Goal: Complete application form

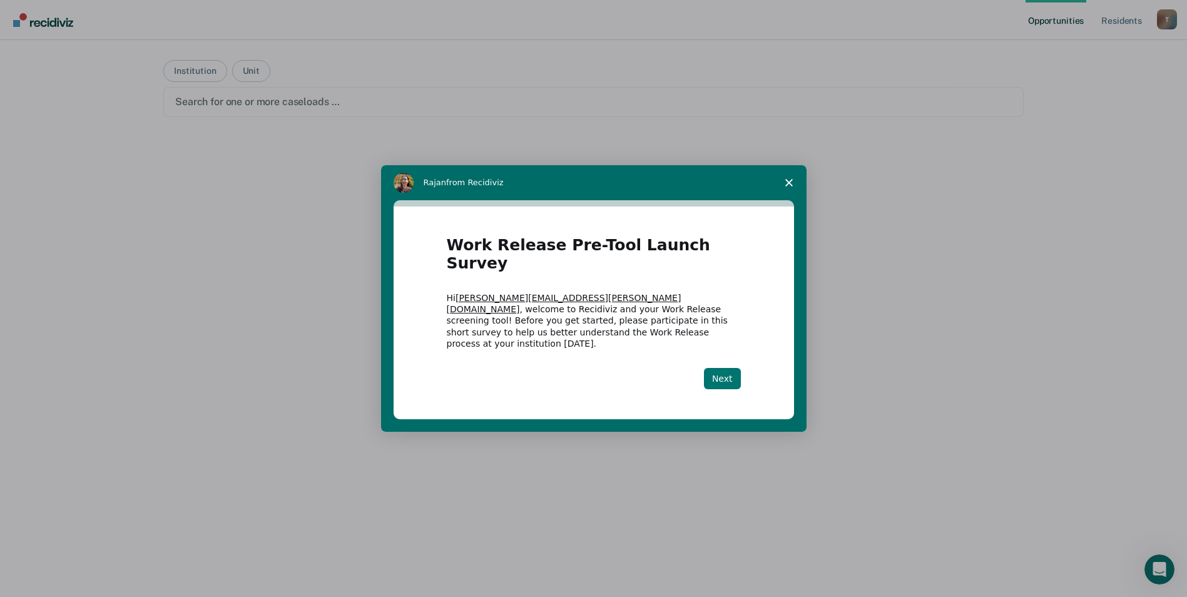
click at [727, 368] on button "Next" at bounding box center [722, 378] width 37 height 21
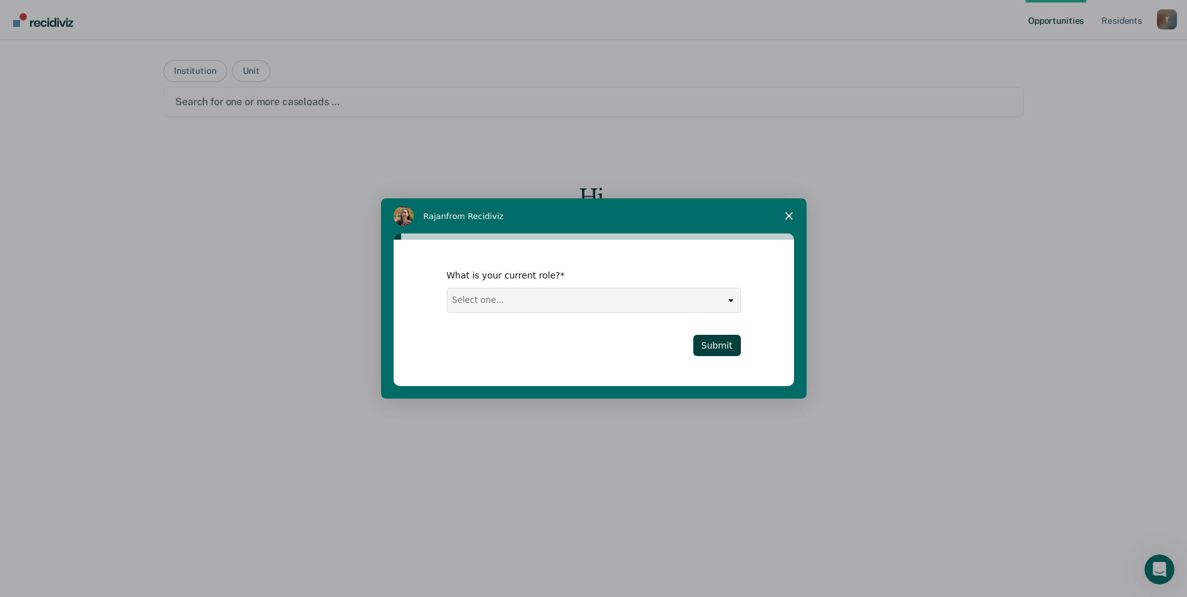
click at [732, 299] on select "Select one... Case Manager FUM Assistant Warden Warden" at bounding box center [593, 301] width 293 height 24
select select "Case Manager"
click at [447, 289] on select "Select one... Case Manager FUM Assistant Warden Warden" at bounding box center [593, 301] width 293 height 24
click at [725, 347] on button "Submit" at bounding box center [717, 345] width 48 height 21
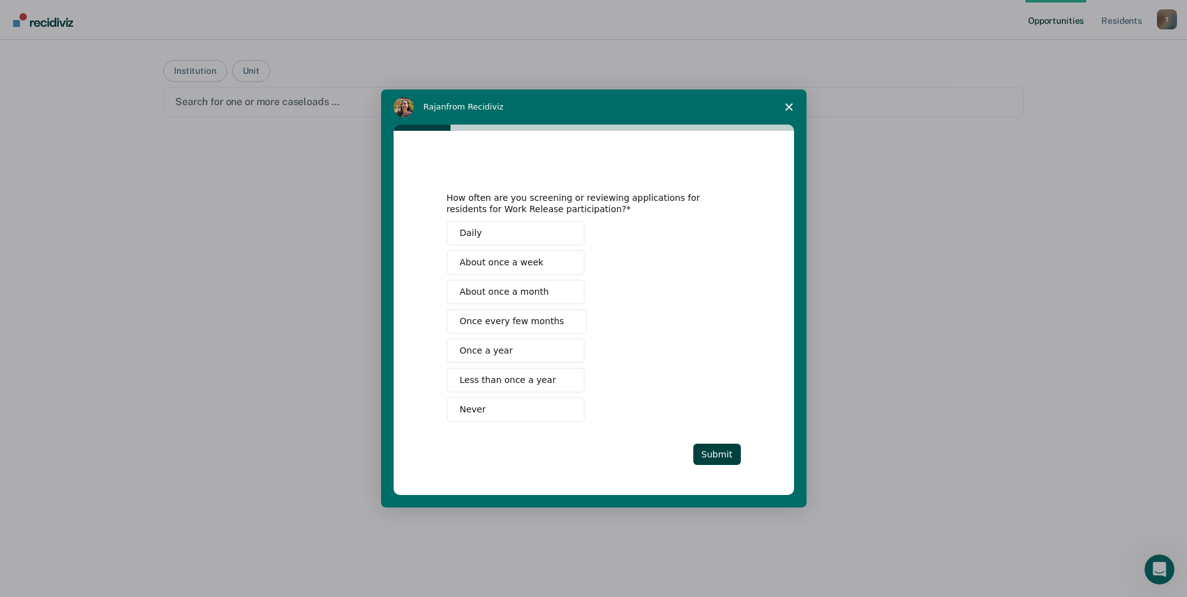
click at [469, 409] on span "Never" at bounding box center [473, 409] width 26 height 13
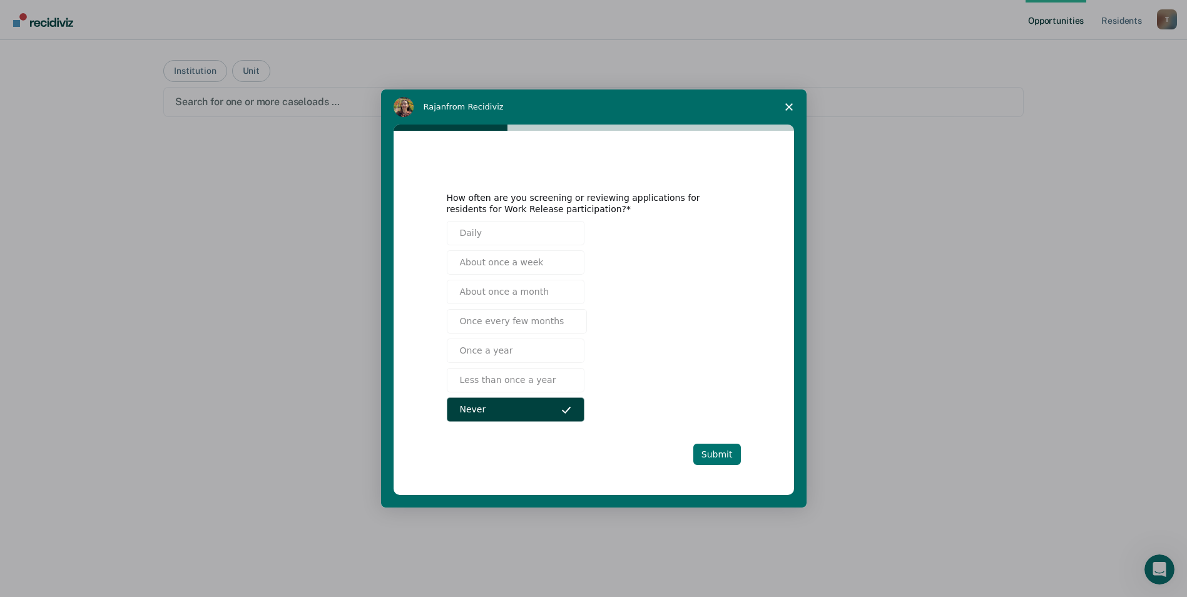
click at [728, 459] on button "Submit" at bounding box center [717, 454] width 48 height 21
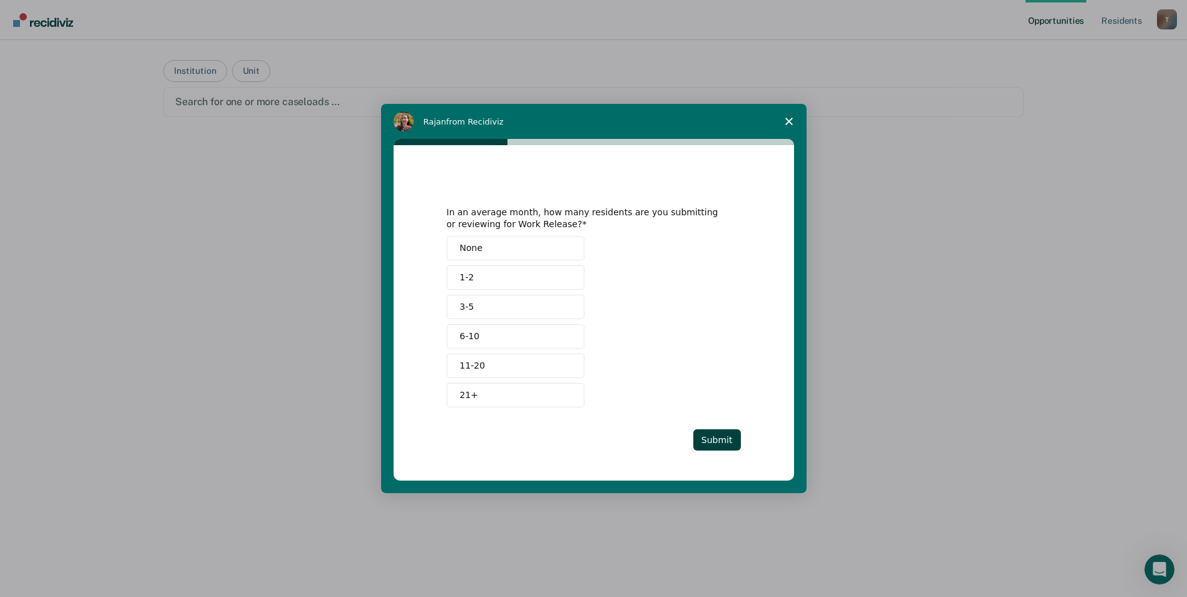
click at [470, 248] on span "None" at bounding box center [471, 248] width 23 height 13
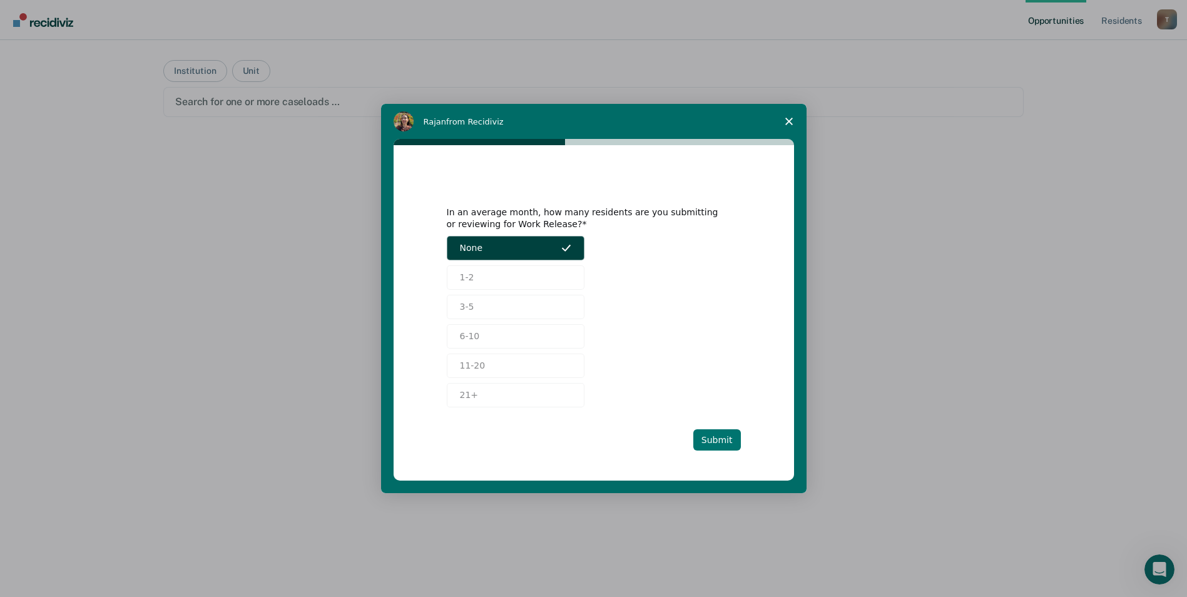
click at [723, 440] on button "Submit" at bounding box center [717, 439] width 48 height 21
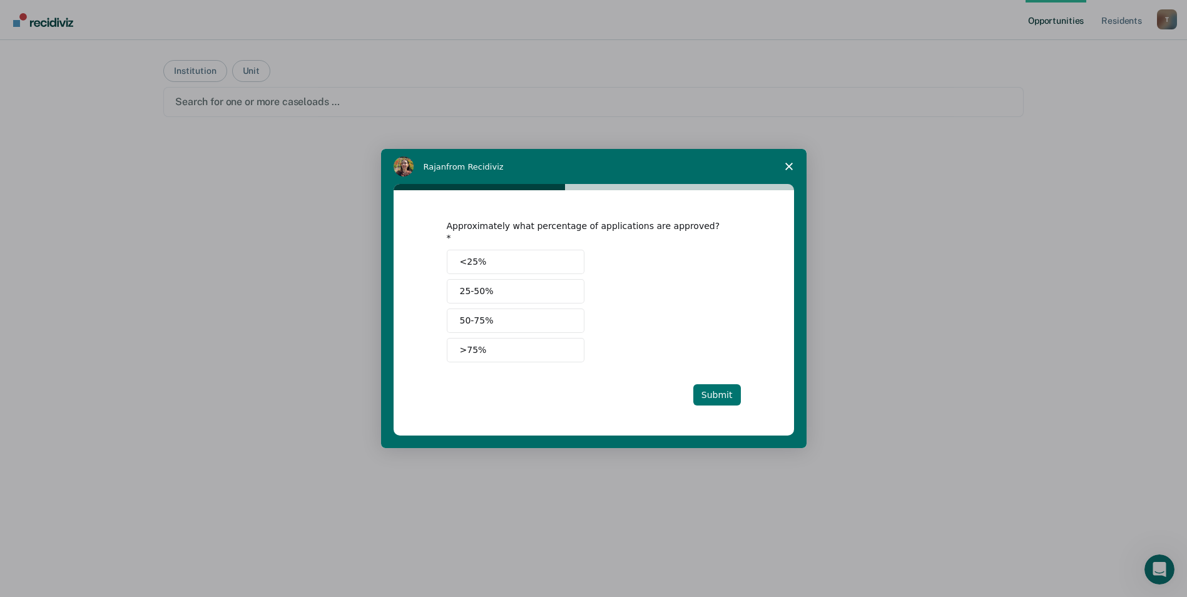
click at [722, 390] on button "Submit" at bounding box center [717, 394] width 48 height 21
click at [471, 262] on span "<25%" at bounding box center [473, 261] width 27 height 13
click at [726, 391] on button "Submit" at bounding box center [717, 394] width 48 height 21
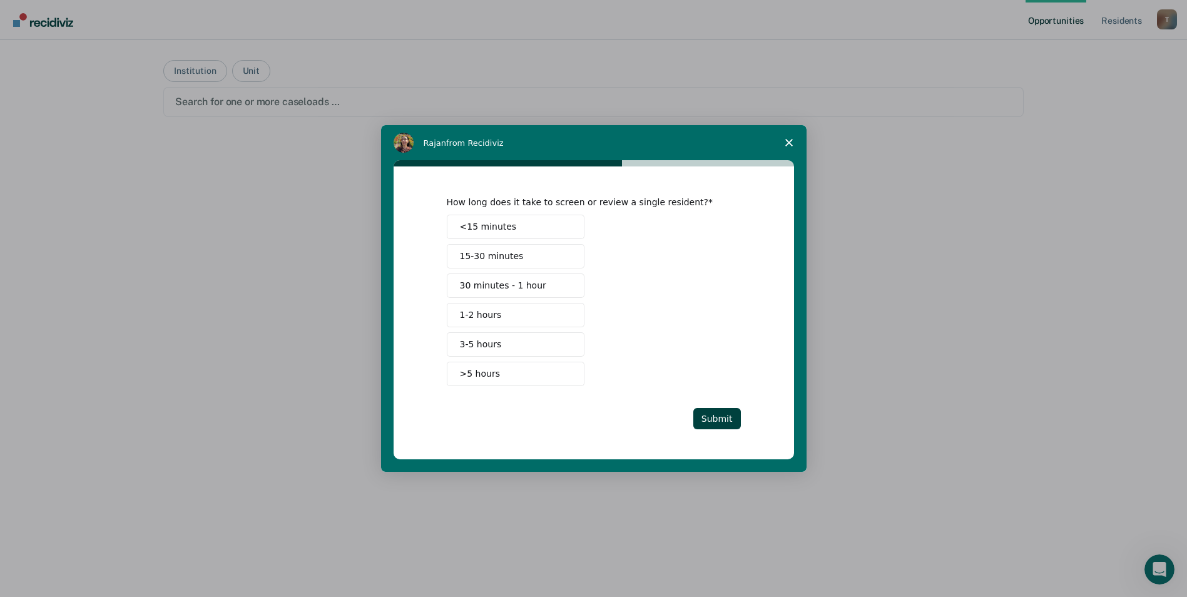
click at [505, 374] on button ">5 hours" at bounding box center [516, 374] width 138 height 24
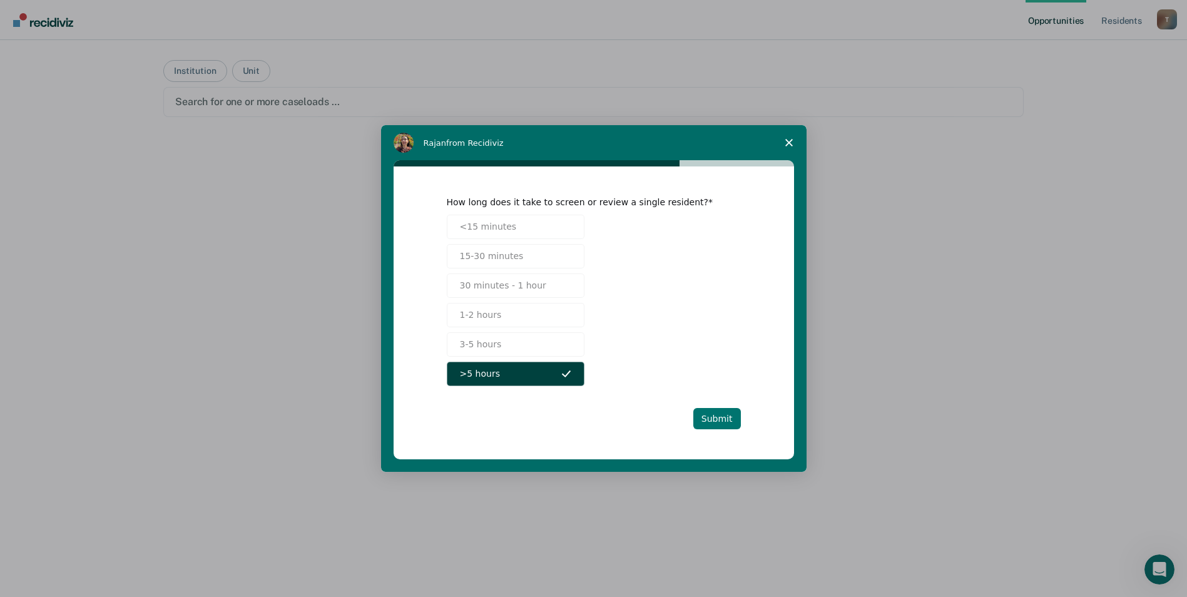
click at [718, 422] on button "Submit" at bounding box center [717, 418] width 48 height 21
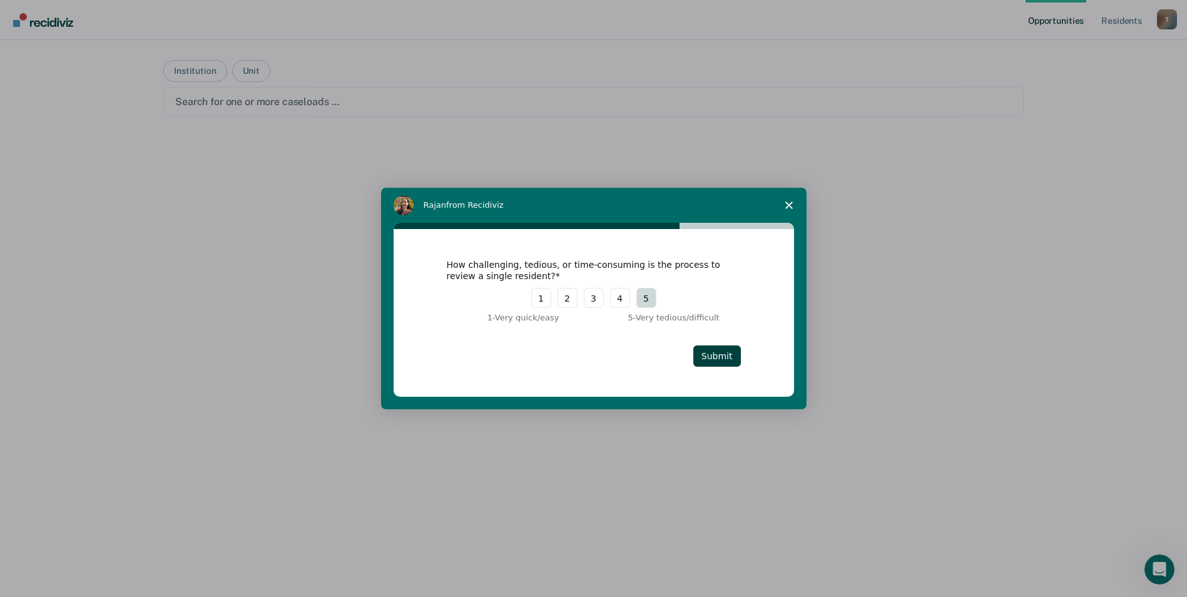
click at [650, 304] on button "5" at bounding box center [646, 298] width 20 height 20
click at [730, 360] on button "Submit" at bounding box center [717, 355] width 48 height 21
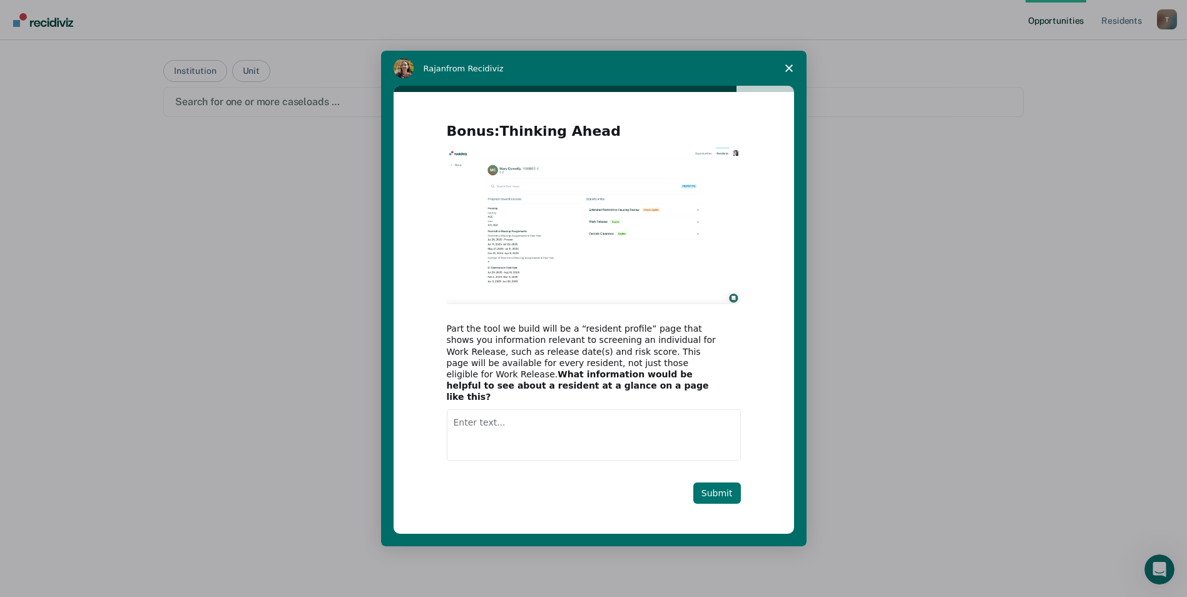
click at [724, 494] on button "Submit" at bounding box center [717, 493] width 48 height 21
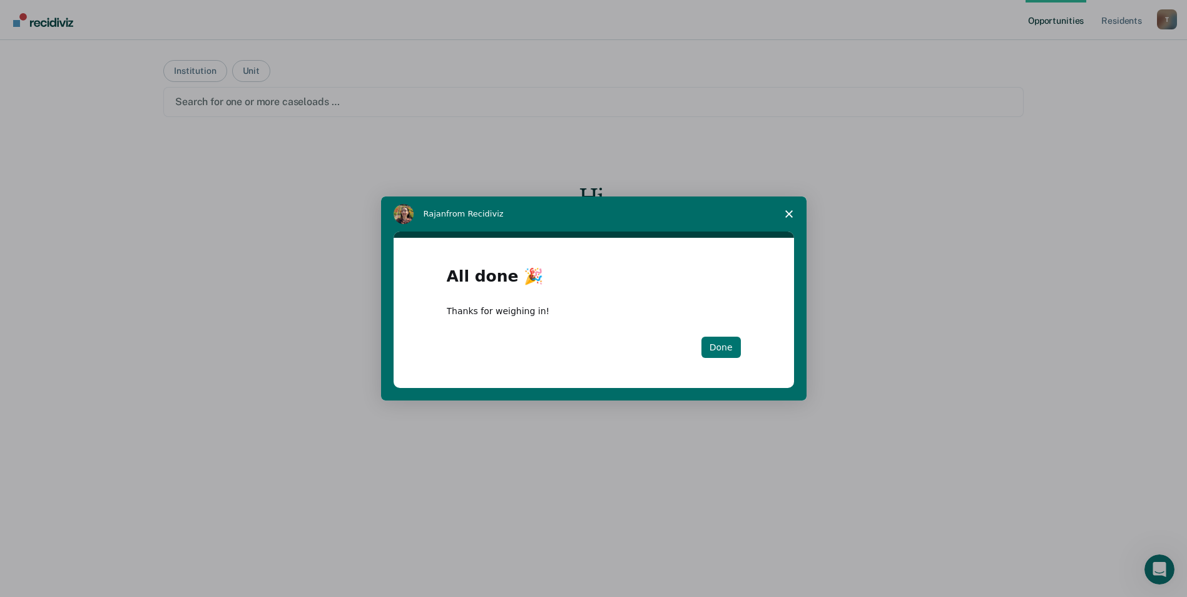
click at [727, 345] on button "Done" at bounding box center [721, 347] width 39 height 21
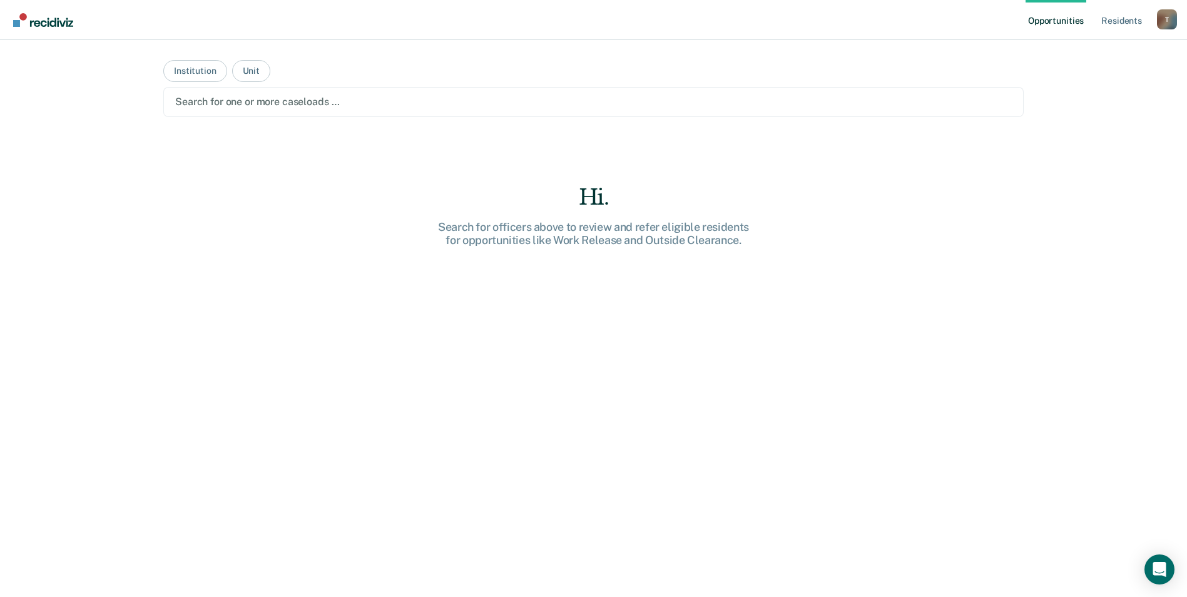
click at [1068, 19] on link "Opportunities" at bounding box center [1056, 20] width 61 height 40
click at [1130, 23] on link "Resident s" at bounding box center [1122, 20] width 46 height 40
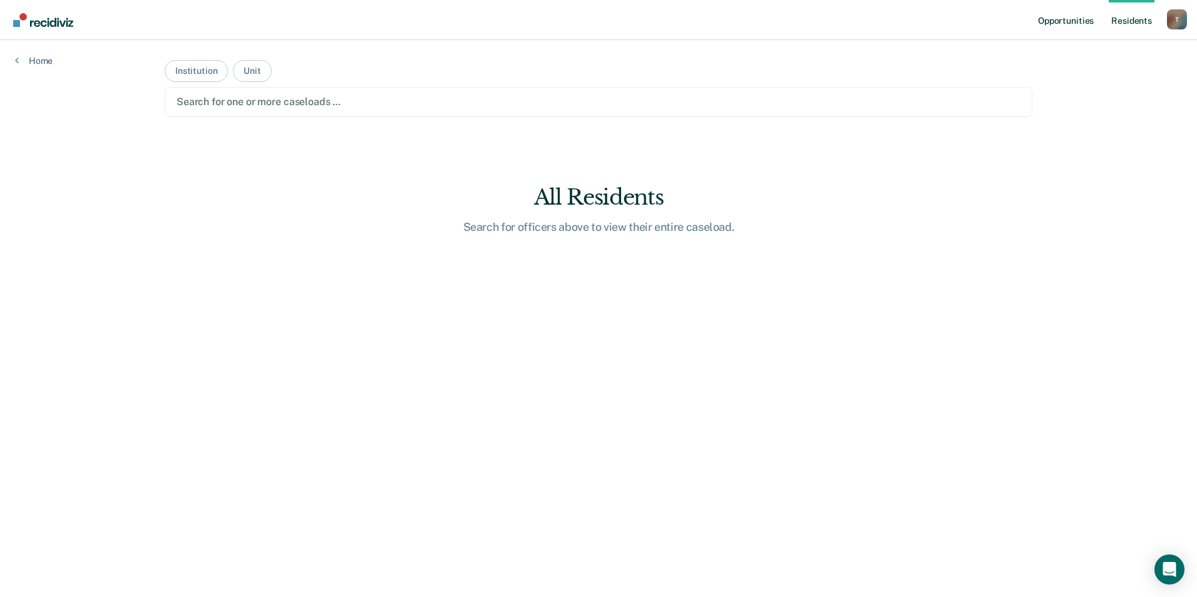
click at [1058, 20] on link "Opportunities" at bounding box center [1065, 20] width 61 height 40
